Goal: Transaction & Acquisition: Subscribe to service/newsletter

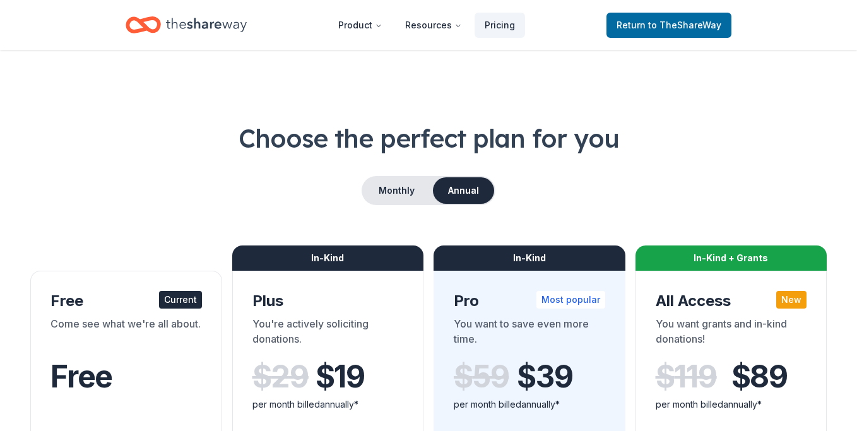
scroll to position [307, 0]
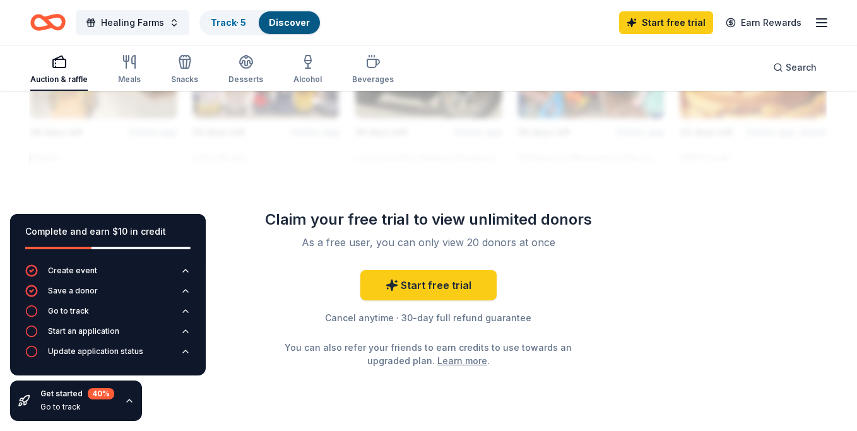
scroll to position [1249, 0]
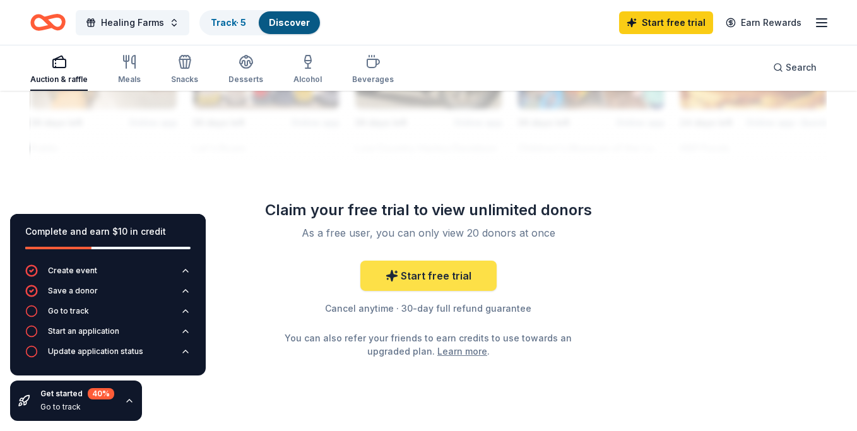
click at [420, 283] on link "Start free trial" at bounding box center [428, 276] width 136 height 30
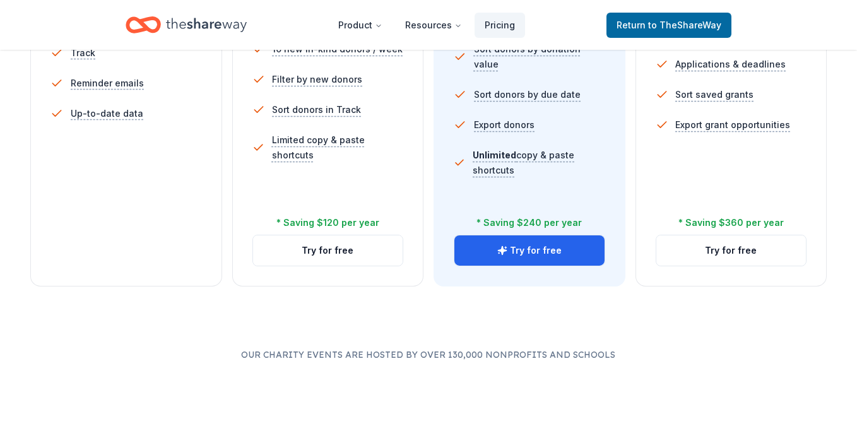
scroll to position [523, 0]
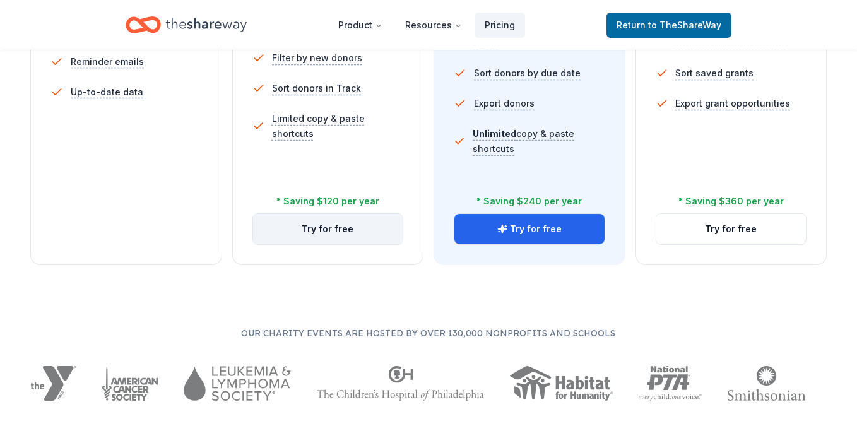
click at [322, 230] on button "Try for free" at bounding box center [328, 229] width 150 height 30
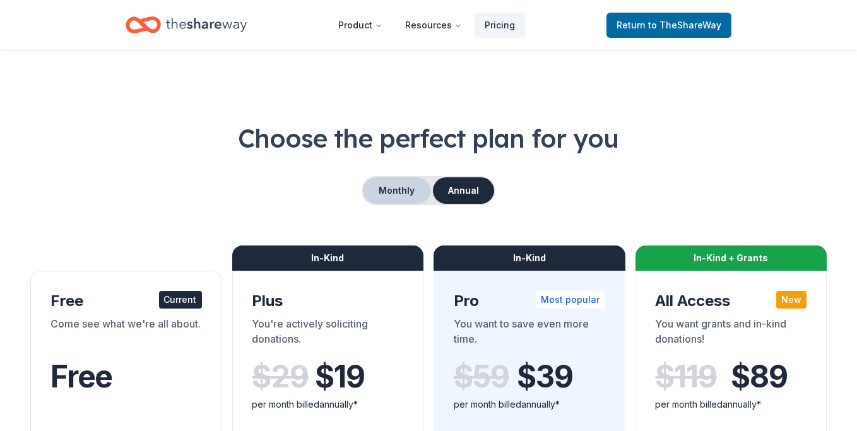
click at [407, 189] on button "Monthly" at bounding box center [397, 190] width 68 height 27
